Goal: Information Seeking & Learning: Learn about a topic

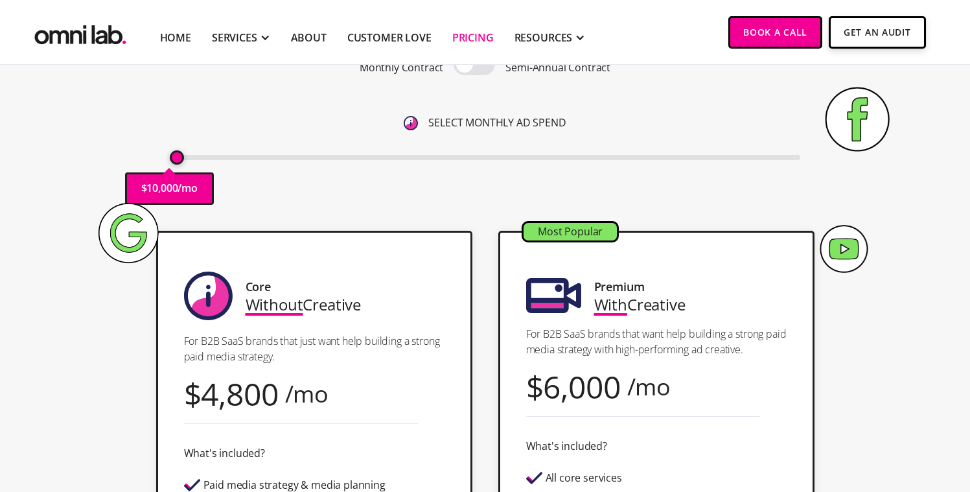
scroll to position [150, 0]
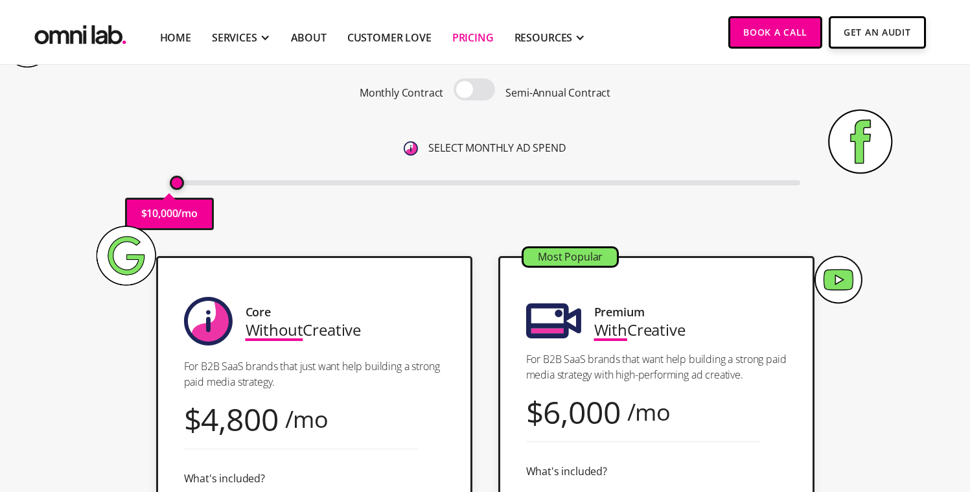
click at [479, 87] on span at bounding box center [473, 89] width 41 height 22
click at [474, 91] on input "checkbox" at bounding box center [474, 91] width 0 height 0
click at [479, 86] on span at bounding box center [473, 89] width 41 height 22
click at [474, 91] on input "checkbox" at bounding box center [474, 91] width 0 height 0
click at [479, 86] on span at bounding box center [473, 89] width 41 height 22
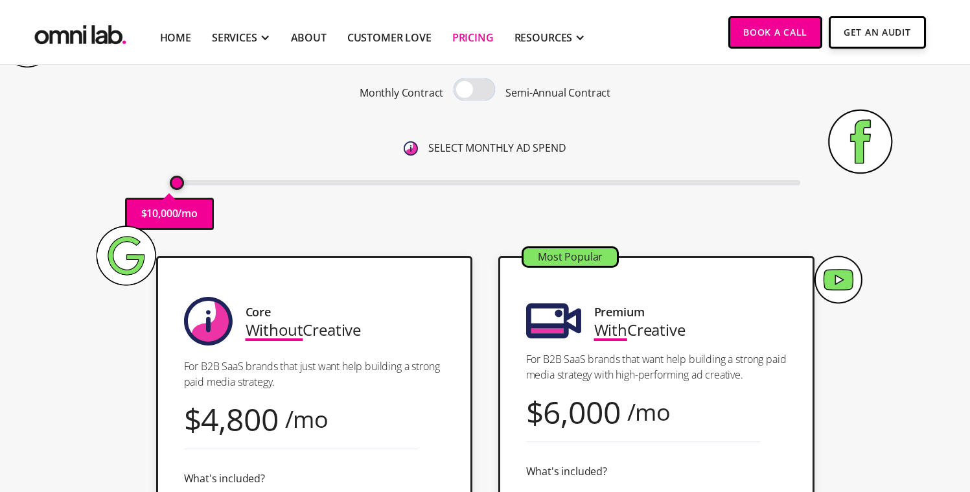
click at [474, 91] on input "checkbox" at bounding box center [474, 91] width 0 height 0
click at [479, 86] on span at bounding box center [473, 89] width 41 height 22
click at [474, 91] on input "checkbox" at bounding box center [474, 91] width 0 height 0
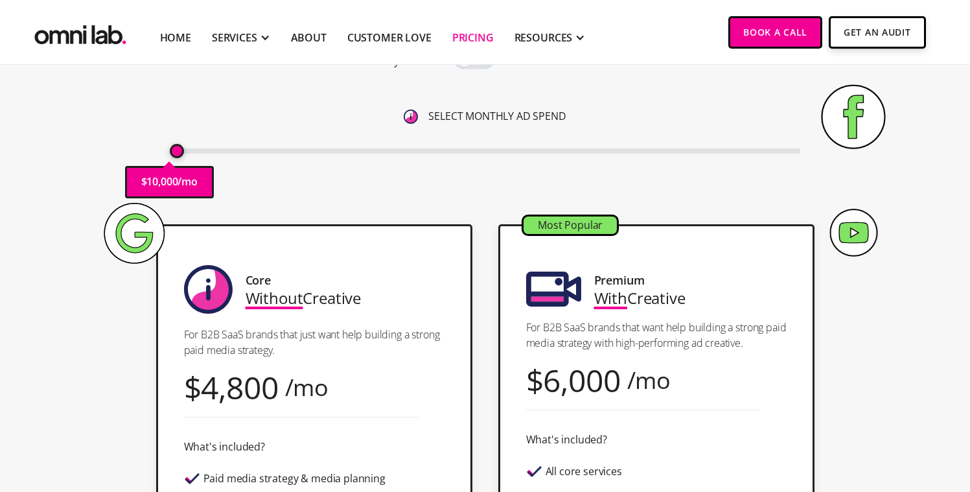
scroll to position [188, 0]
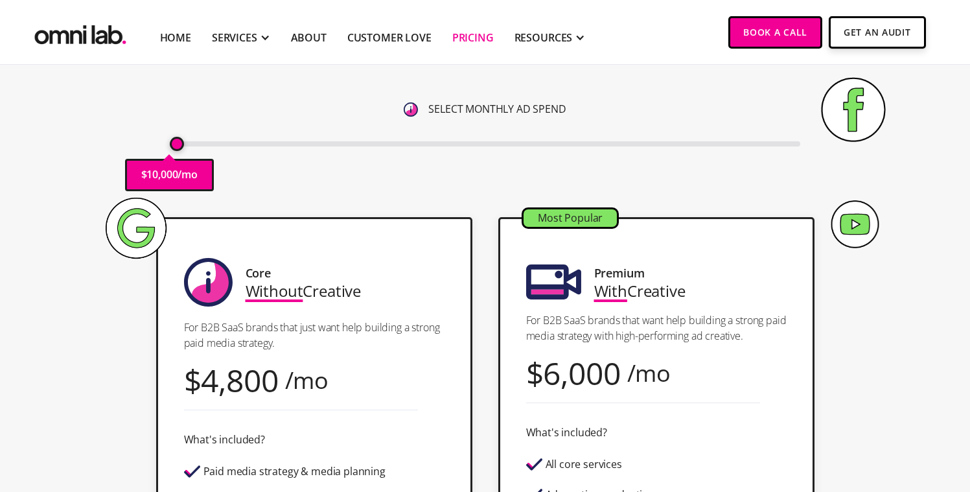
drag, startPoint x: 178, startPoint y: 145, endPoint x: 168, endPoint y: 143, distance: 9.9
click at [170, 143] on input "range" at bounding box center [485, 143] width 630 height 5
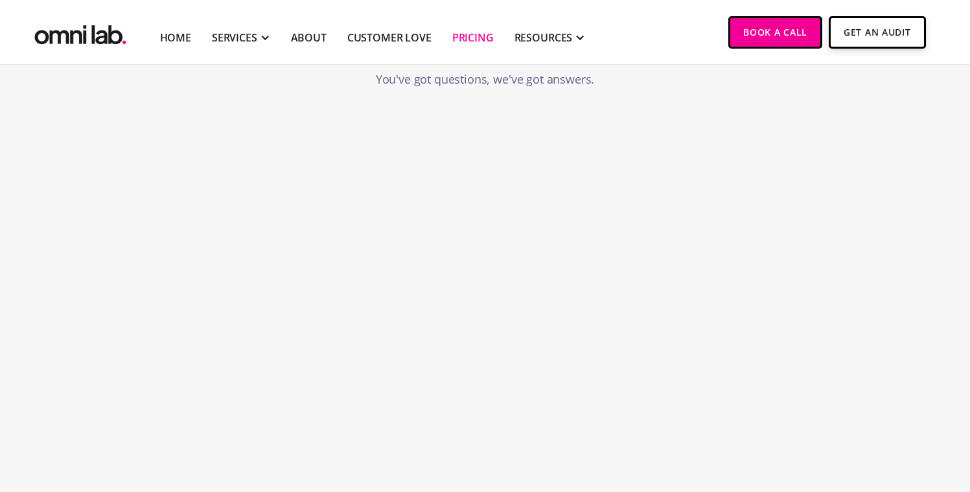
scroll to position [3110, 0]
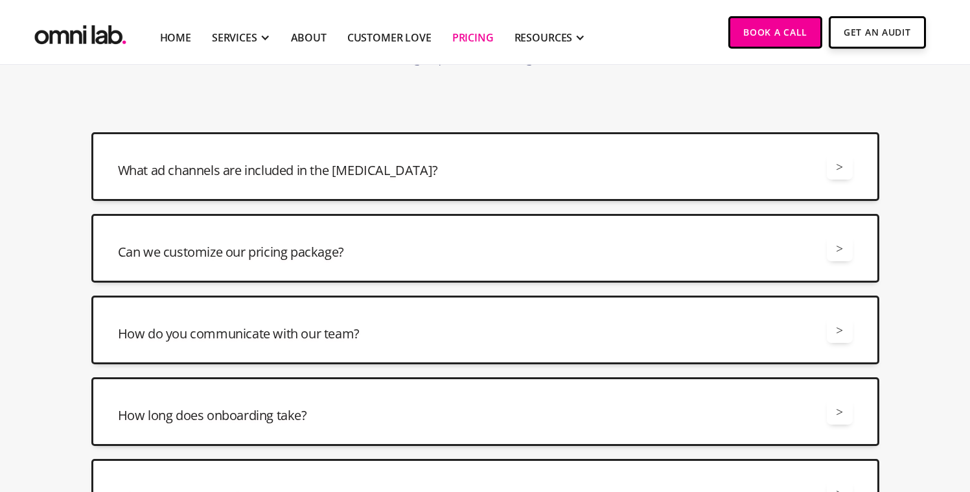
click at [416, 178] on div "What ad channels are included in the retainer? >" at bounding box center [485, 166] width 734 height 26
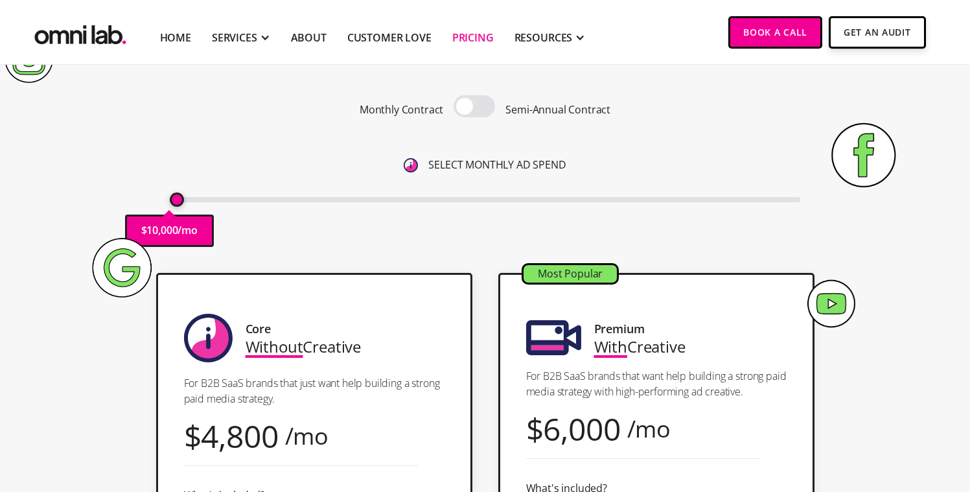
scroll to position [85, 0]
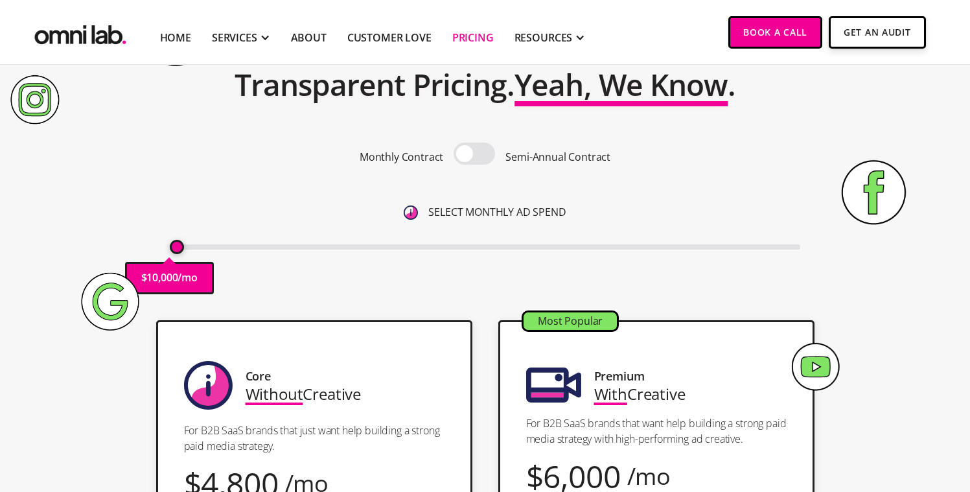
drag, startPoint x: 174, startPoint y: 245, endPoint x: 165, endPoint y: 245, distance: 9.1
click at [170, 245] on input "range" at bounding box center [485, 246] width 630 height 5
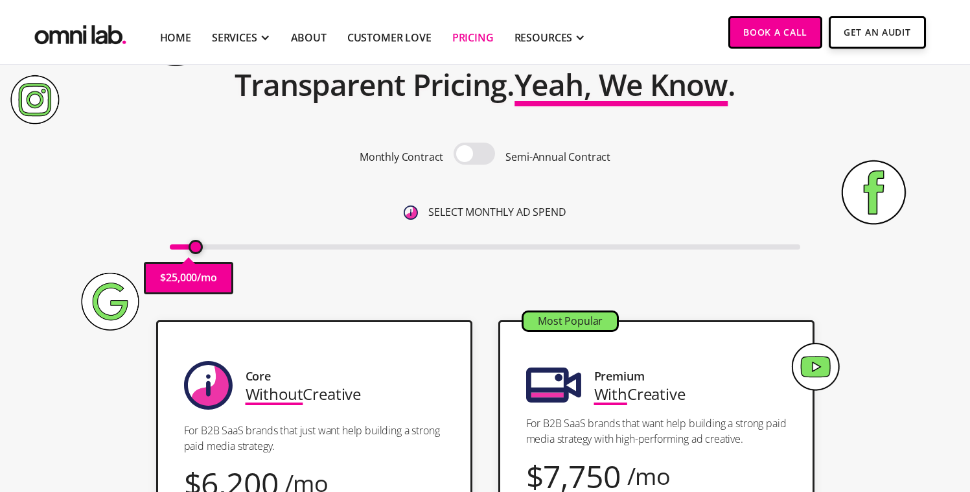
drag, startPoint x: 176, startPoint y: 244, endPoint x: 196, endPoint y: 248, distance: 21.1
click at [196, 248] on input "range" at bounding box center [485, 246] width 630 height 5
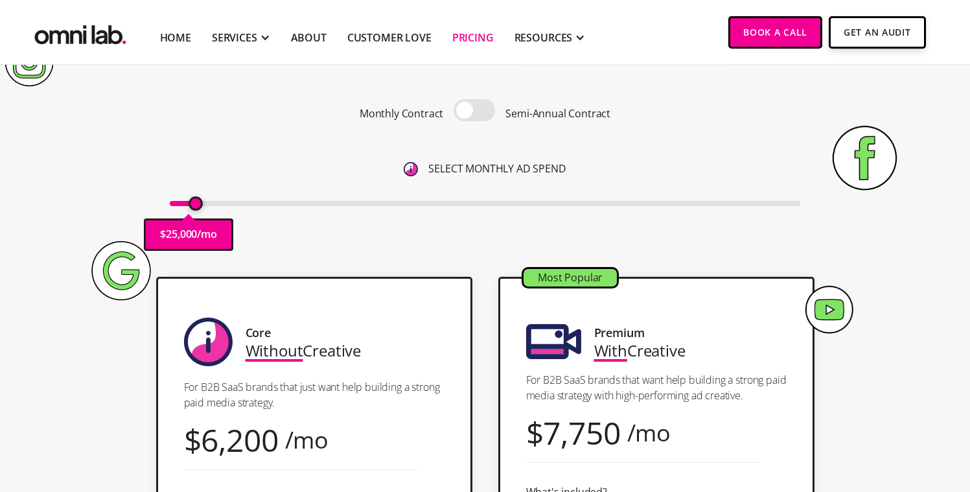
scroll to position [130, 0]
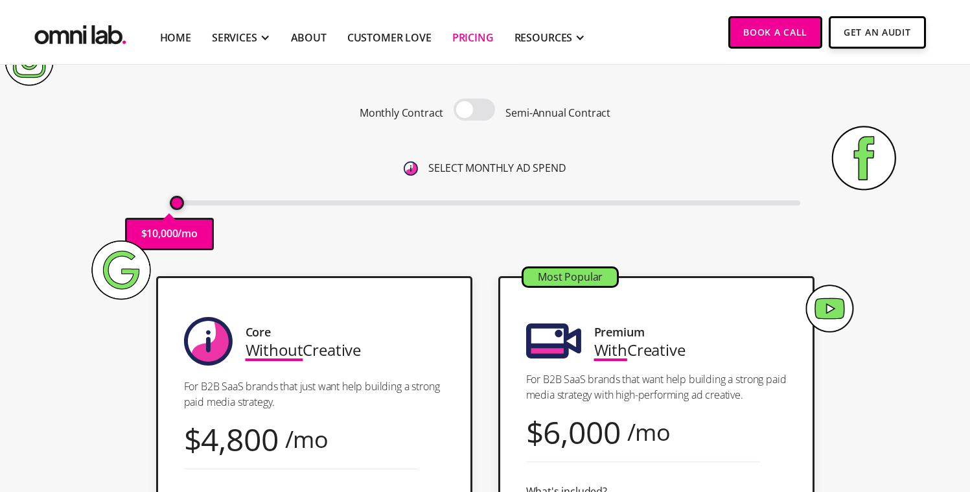
drag, startPoint x: 194, startPoint y: 205, endPoint x: 150, endPoint y: 203, distance: 44.1
type input "10000"
click at [170, 203] on input "range" at bounding box center [485, 202] width 630 height 5
click at [161, 166] on div "Pricing Transparent Pricing. Yeah, We Know . Monthly Contract Semi-Annual Contr…" at bounding box center [485, 118] width 788 height 289
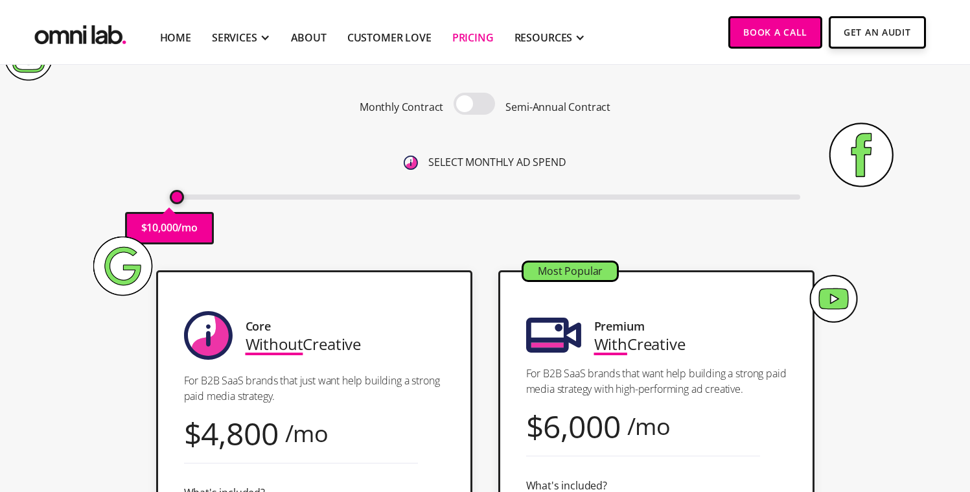
scroll to position [137, 0]
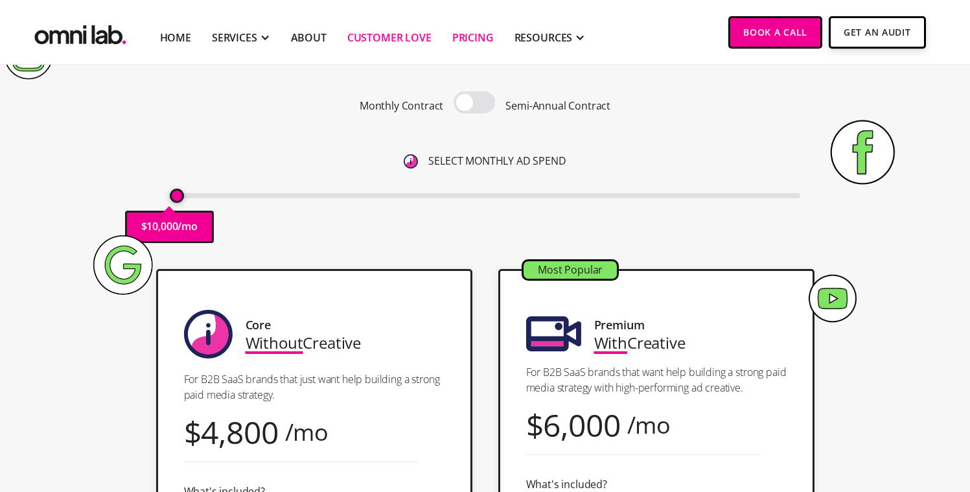
click at [350, 33] on link "Customer Love" at bounding box center [389, 38] width 84 height 16
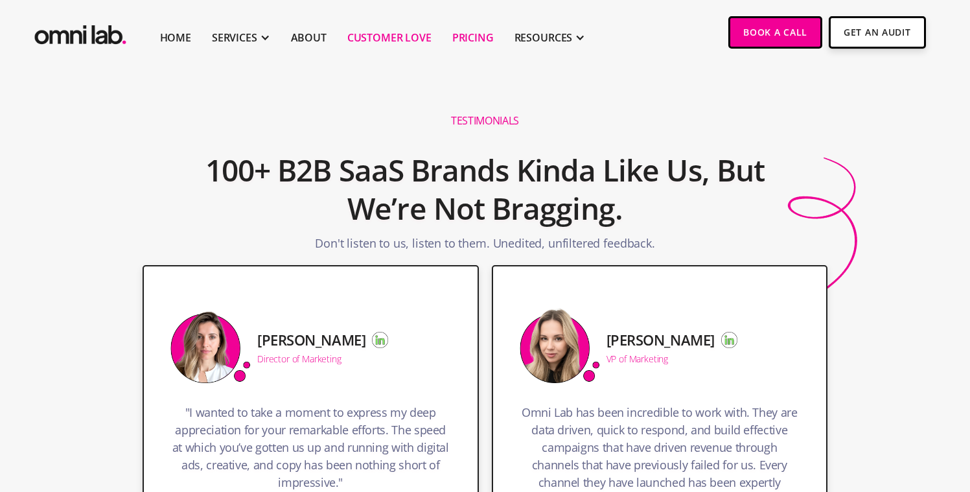
click at [459, 41] on link "Pricing" at bounding box center [472, 38] width 41 height 16
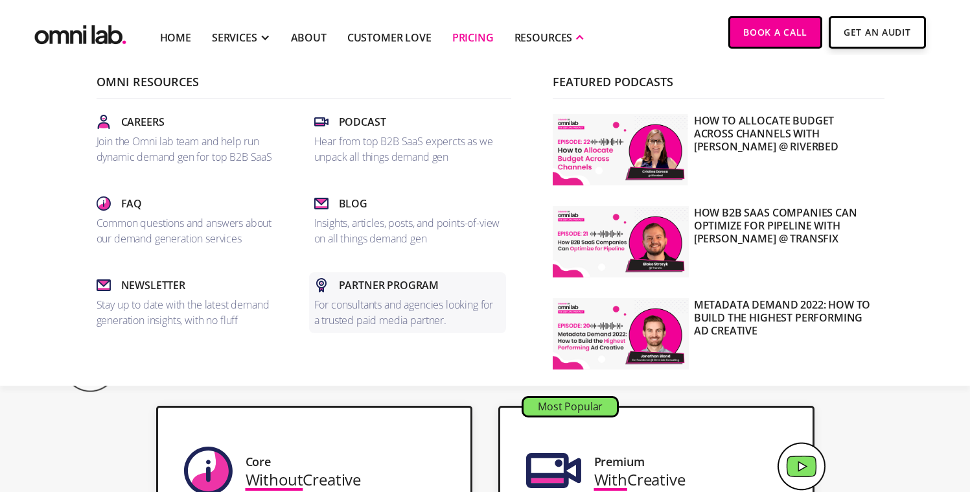
click at [377, 302] on p "For consultants and agencies looking for a trusted paid media partner." at bounding box center [407, 312] width 187 height 31
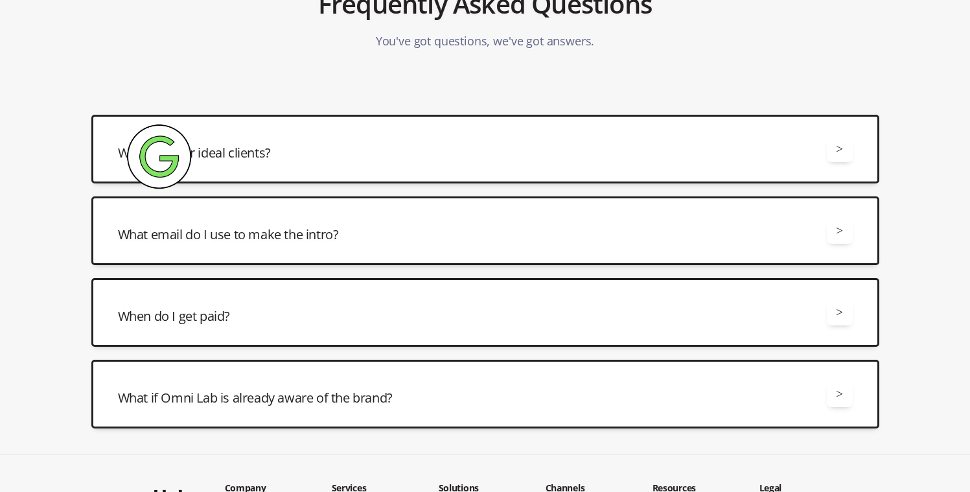
scroll to position [1796, 0]
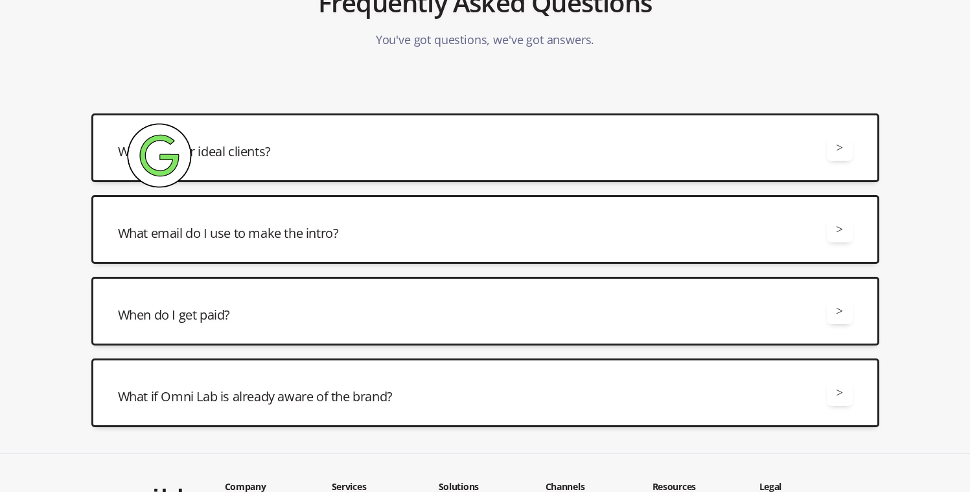
click at [314, 324] on div "When do I get paid? > As soon as the deal closes. It's as simple as that." at bounding box center [485, 311] width 788 height 69
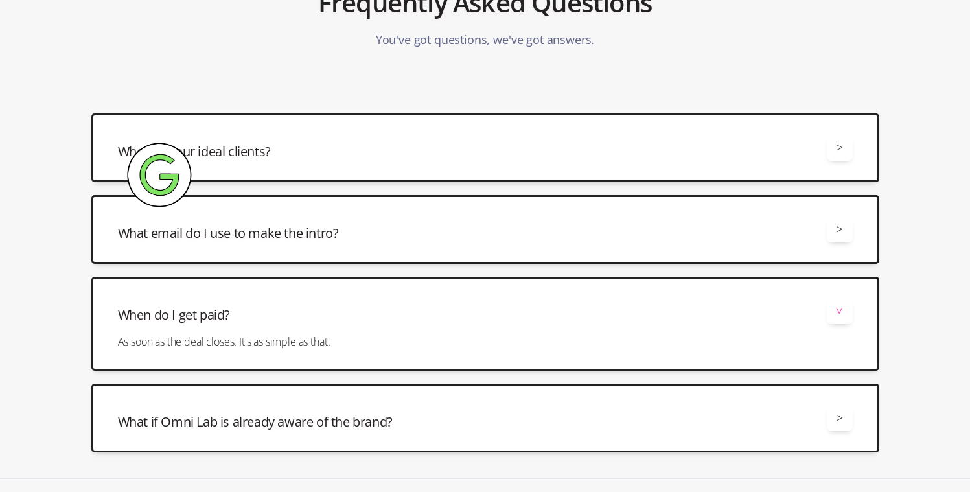
click at [334, 234] on h3 "What email do I use to make the intro?" at bounding box center [228, 233] width 221 height 18
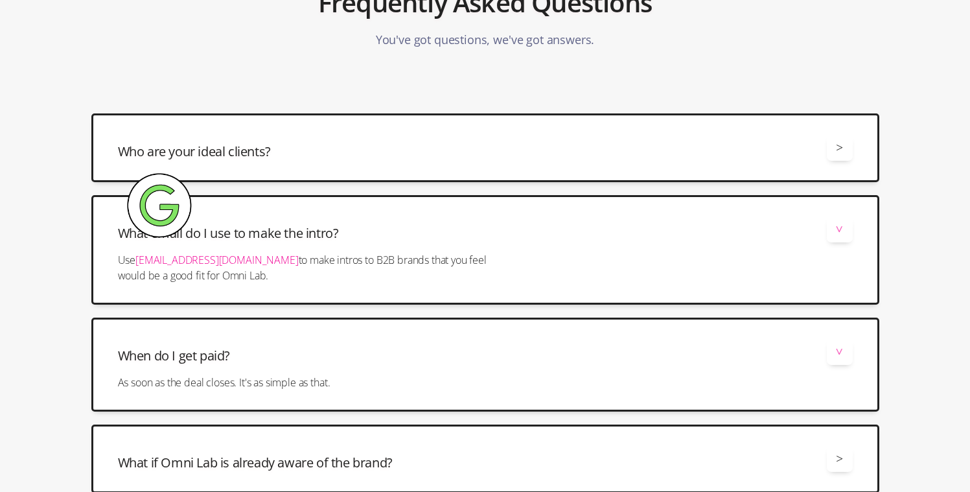
click at [341, 157] on div "Who are your ideal clients? >" at bounding box center [485, 148] width 734 height 26
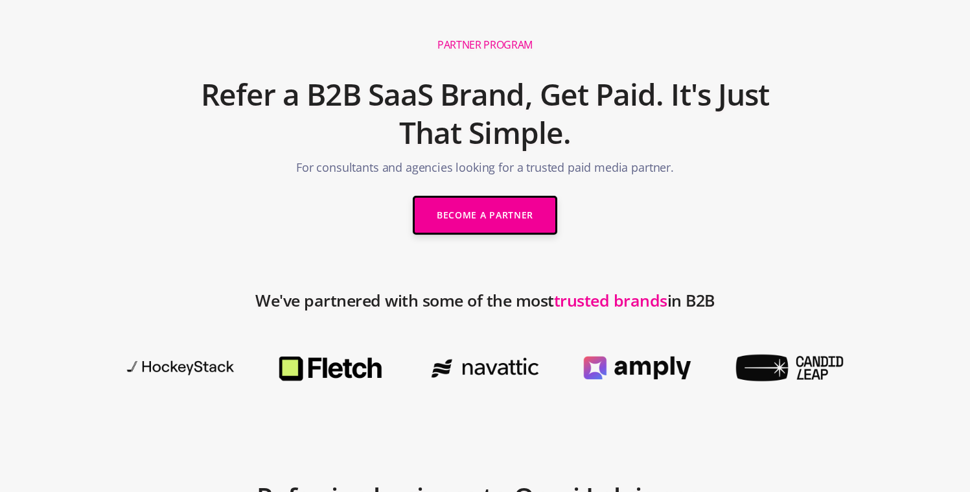
scroll to position [0, 0]
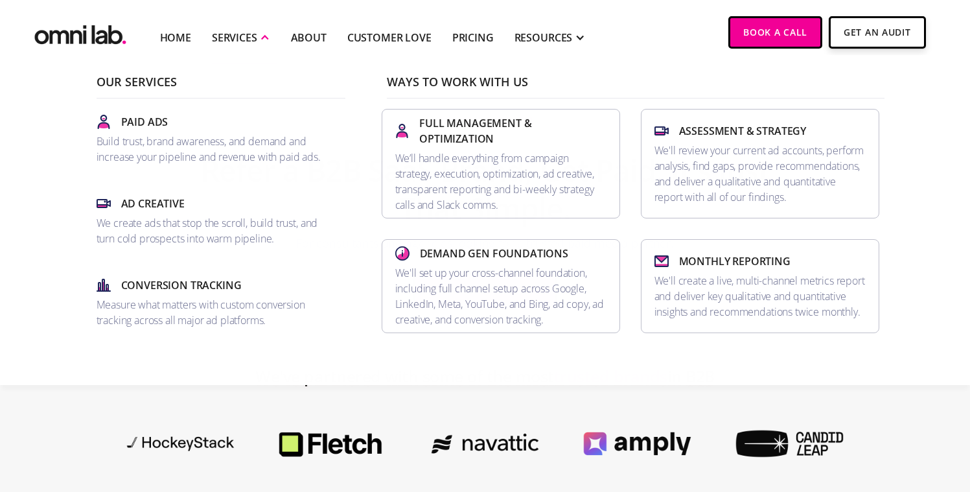
click at [95, 31] on img "home" at bounding box center [80, 32] width 97 height 32
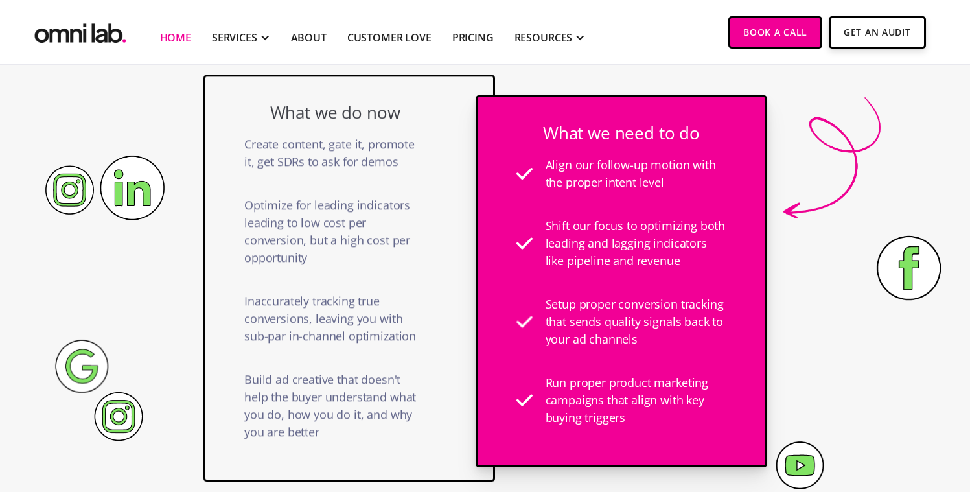
scroll to position [925, 0]
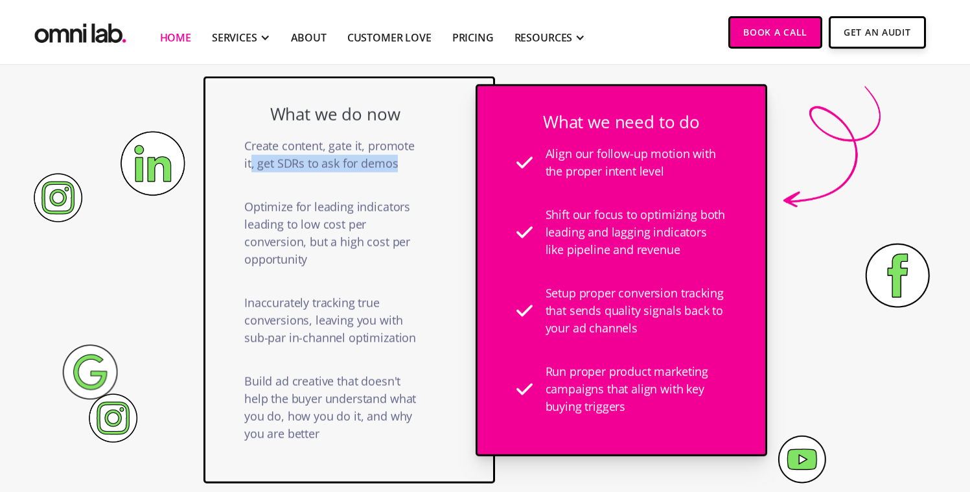
drag, startPoint x: 396, startPoint y: 163, endPoint x: 249, endPoint y: 161, distance: 147.0
click at [249, 163] on div "Create content, gate it, promote it, get SDRs to ask for demos" at bounding box center [334, 154] width 181 height 61
click at [249, 161] on div "Create content, gate it, promote it, get SDRs to ask for demos" at bounding box center [334, 154] width 181 height 61
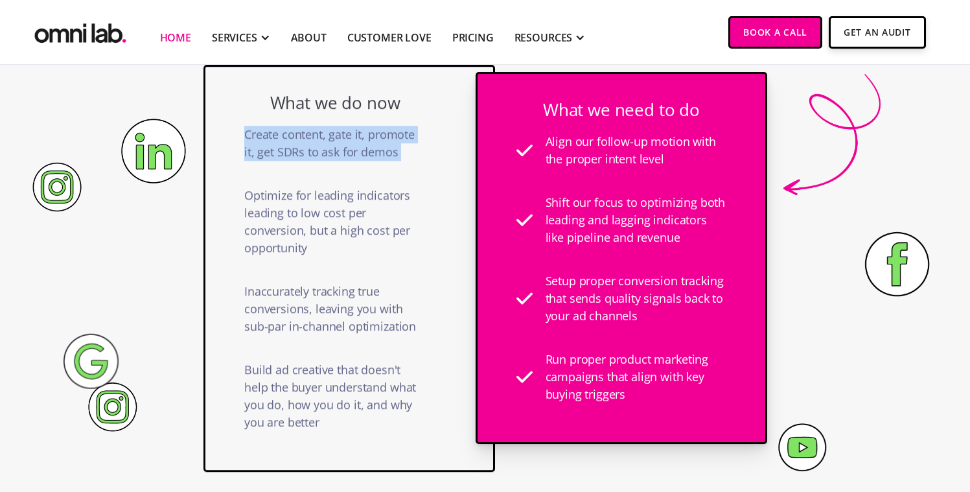
scroll to position [939, 0]
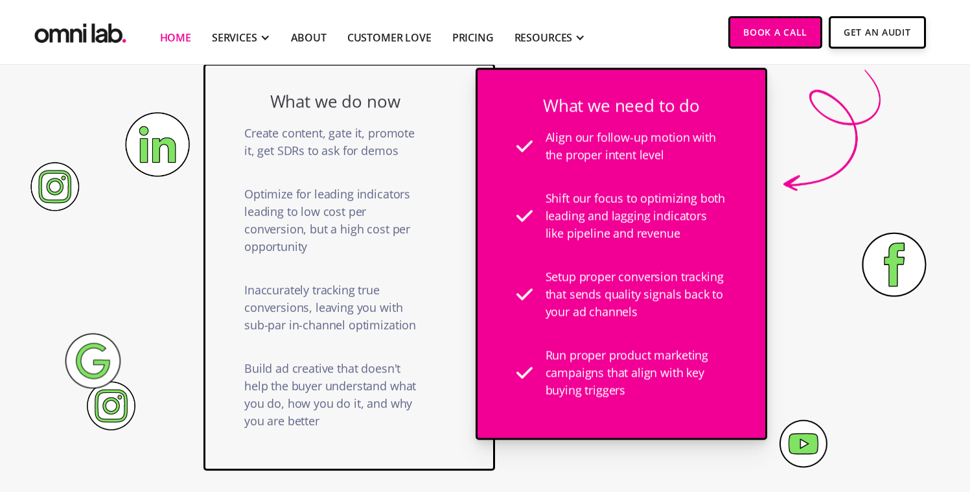
click at [440, 242] on div "What we do now Create content, gate it, promote it, get SDRs to ask for demos O…" at bounding box center [348, 266] width 291 height 407
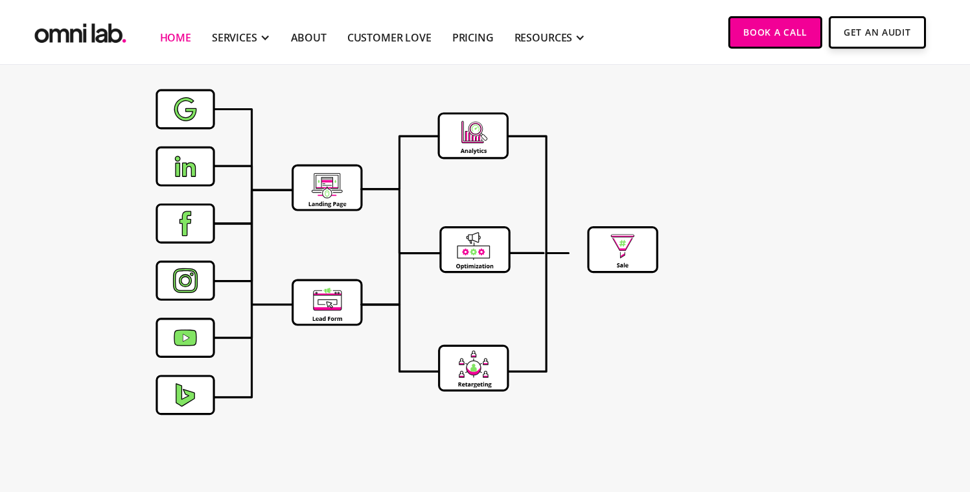
scroll to position [4227, 0]
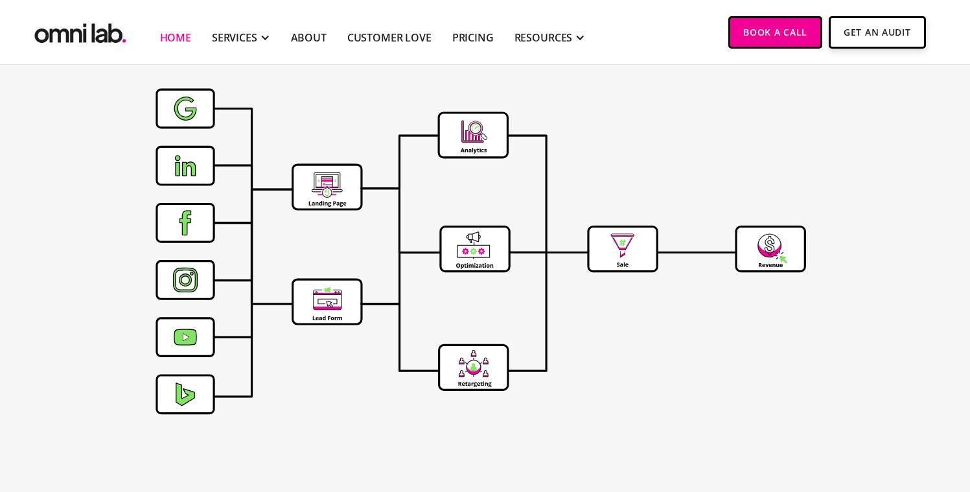
click at [181, 116] on icon at bounding box center [185, 108] width 22 height 23
click at [181, 158] on icon at bounding box center [184, 166] width 55 height 36
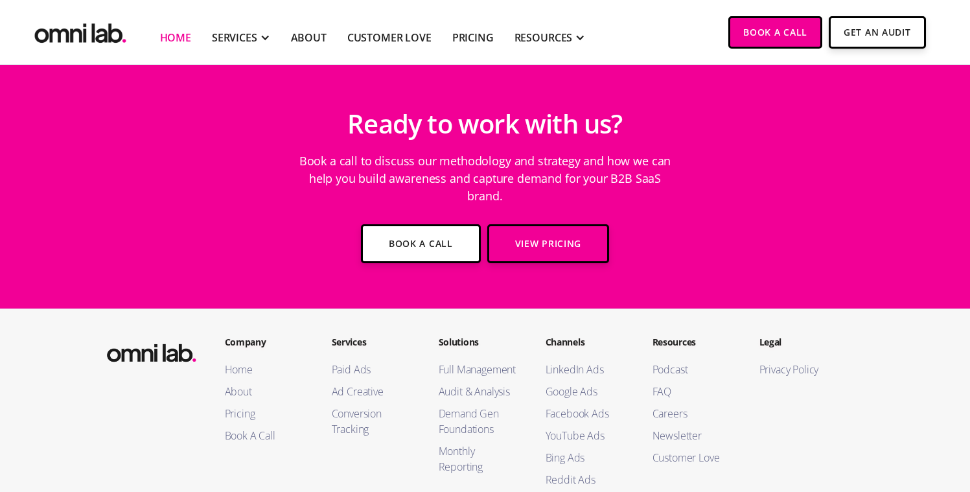
scroll to position [4730, 0]
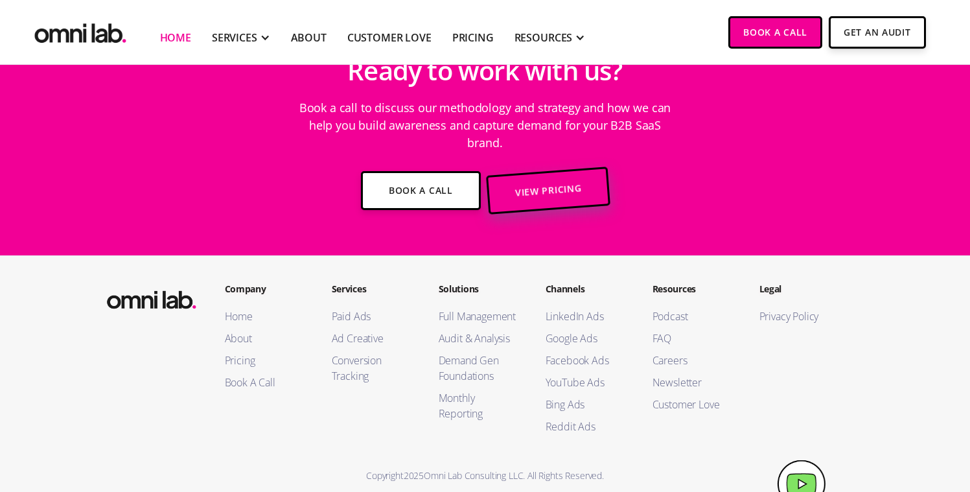
click at [540, 183] on link "View Pricing" at bounding box center [548, 190] width 124 height 48
